Goal: Check status

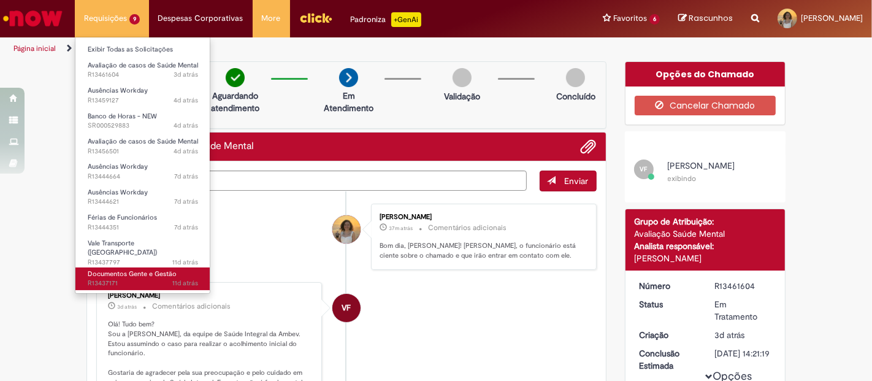
click at [143, 270] on span "Documentos Gente e Gestão" at bounding box center [132, 273] width 89 height 9
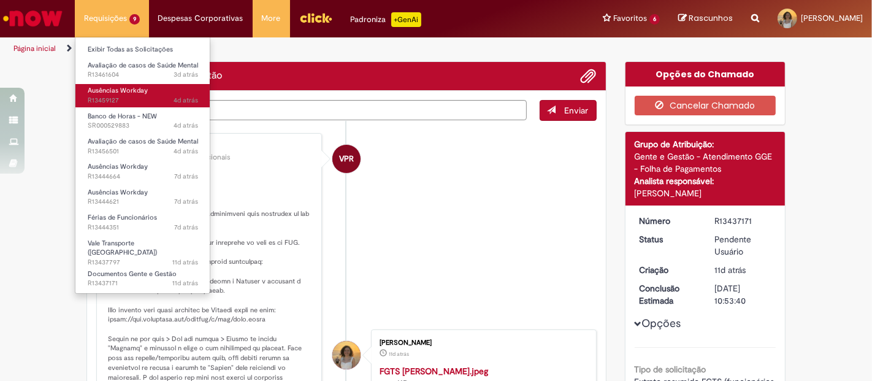
click at [127, 87] on span "Ausências Workday" at bounding box center [118, 90] width 60 height 9
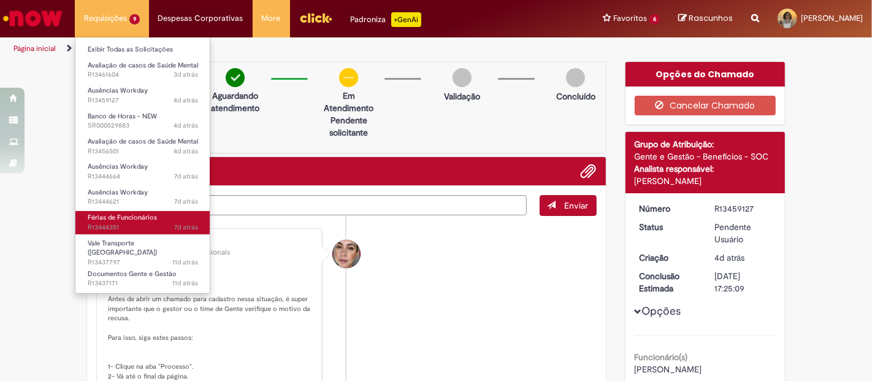
click at [147, 223] on span "7d atrás 7 dias atrás R13444351" at bounding box center [143, 228] width 110 height 10
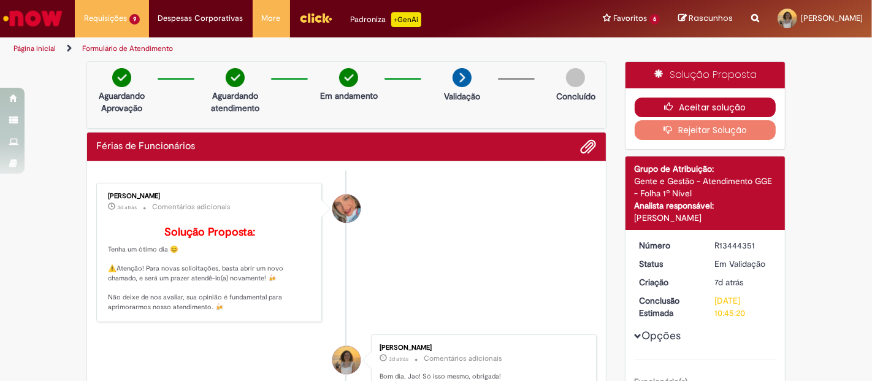
click at [657, 106] on button "Aceitar solução" at bounding box center [706, 108] width 142 height 20
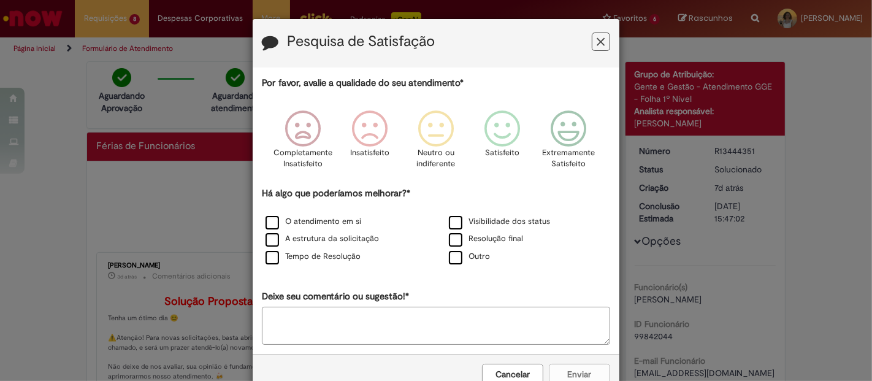
click at [598, 42] on icon "Feedback" at bounding box center [602, 42] width 8 height 13
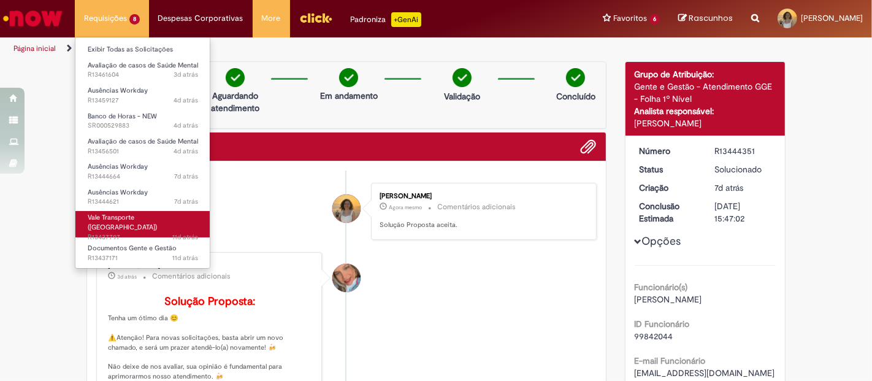
click at [131, 233] on span "11d atrás 11 dias atrás R13437797" at bounding box center [143, 238] width 110 height 10
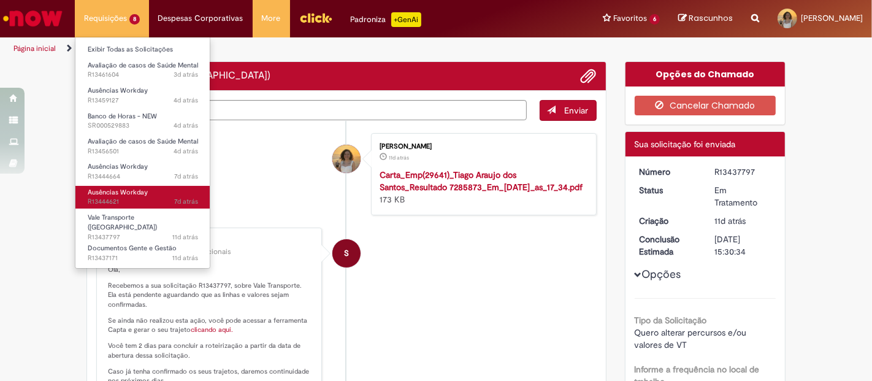
click at [145, 199] on span "7d atrás 7 dias atrás R13444621" at bounding box center [143, 202] width 110 height 10
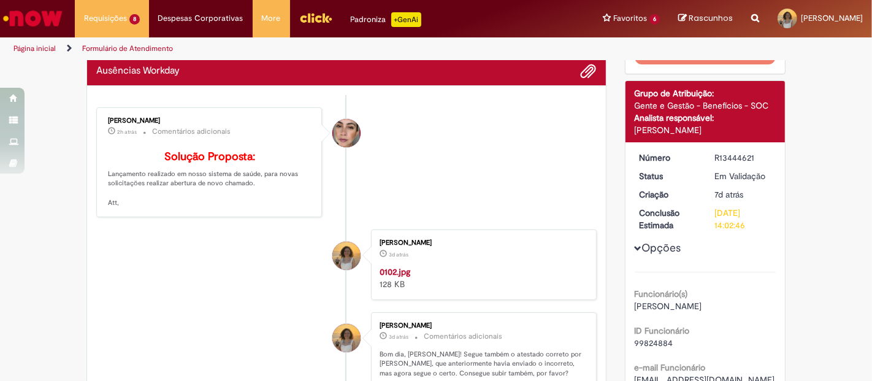
scroll to position [68, 0]
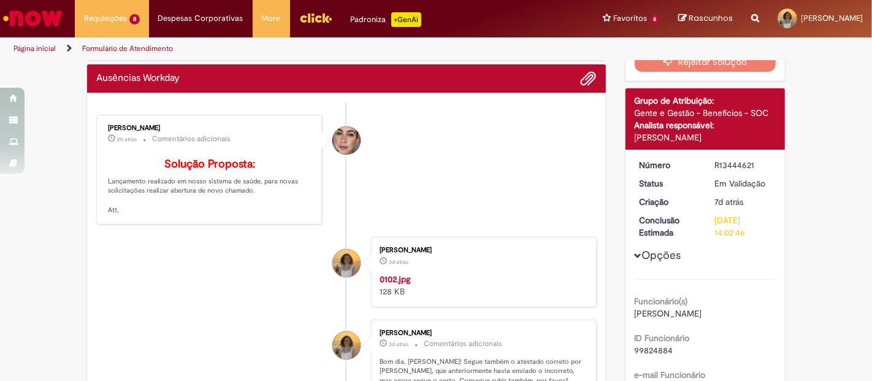
click at [129, 125] on div "Ariane Ruiz Amorim" at bounding box center [210, 128] width 204 height 7
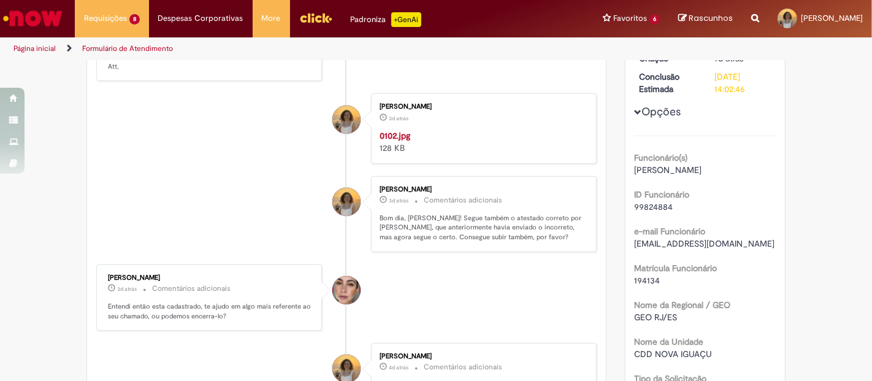
scroll to position [477, 0]
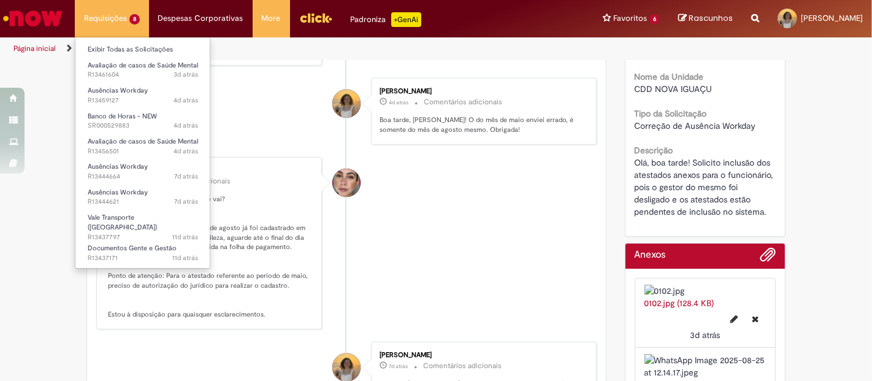
click at [101, 20] on li "Requisições 8 Exibir Todas as Solicitações Avaliação de casos de Saúde Mental 3…" at bounding box center [112, 18] width 74 height 37
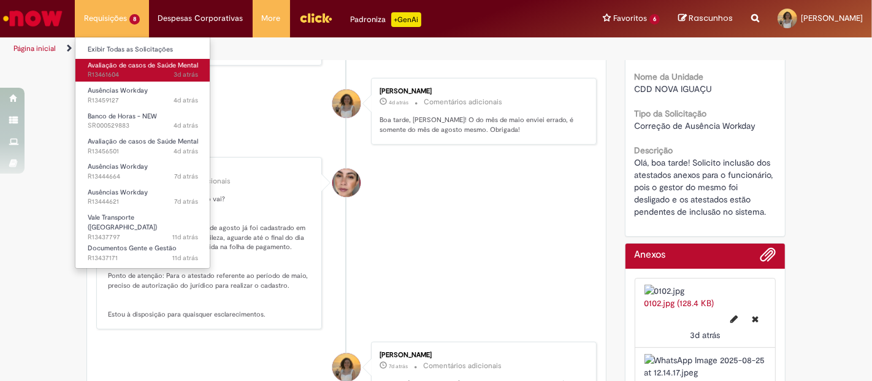
click at [137, 74] on span "3d atrás 3 dias atrás R13461604" at bounding box center [143, 75] width 110 height 10
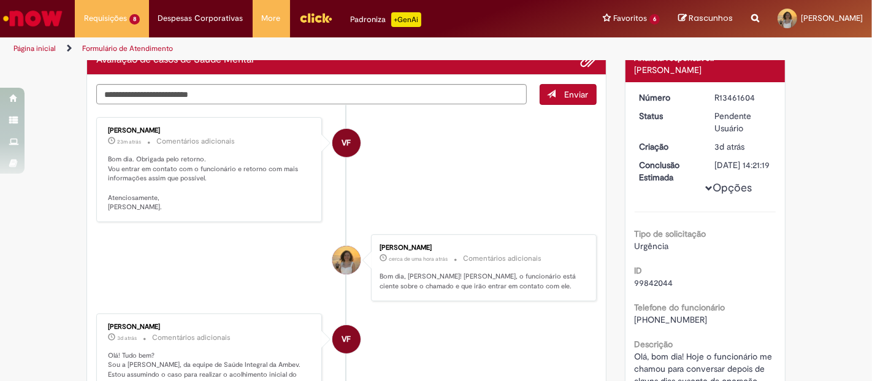
scroll to position [136, 0]
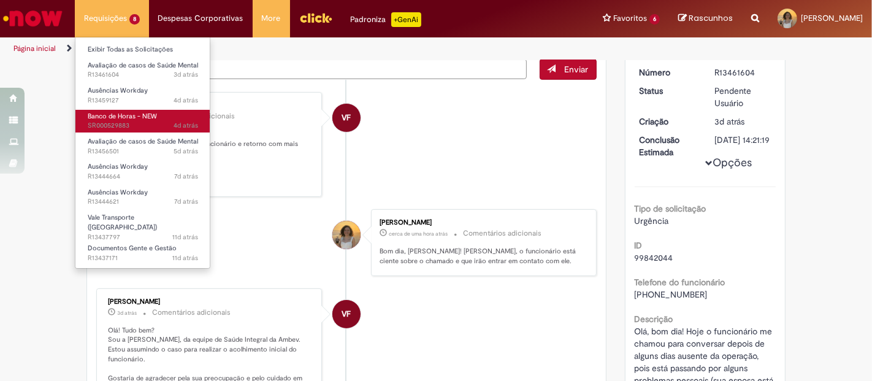
click at [142, 120] on link "Banco de Horas - NEW 4d atrás 4 dias atrás SR000529883" at bounding box center [142, 121] width 135 height 23
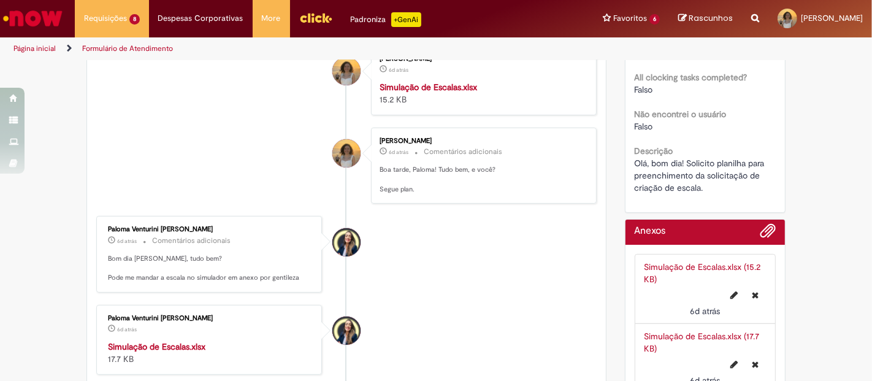
scroll to position [340, 0]
